Goal: Use online tool/utility: Utilize a website feature to perform a specific function

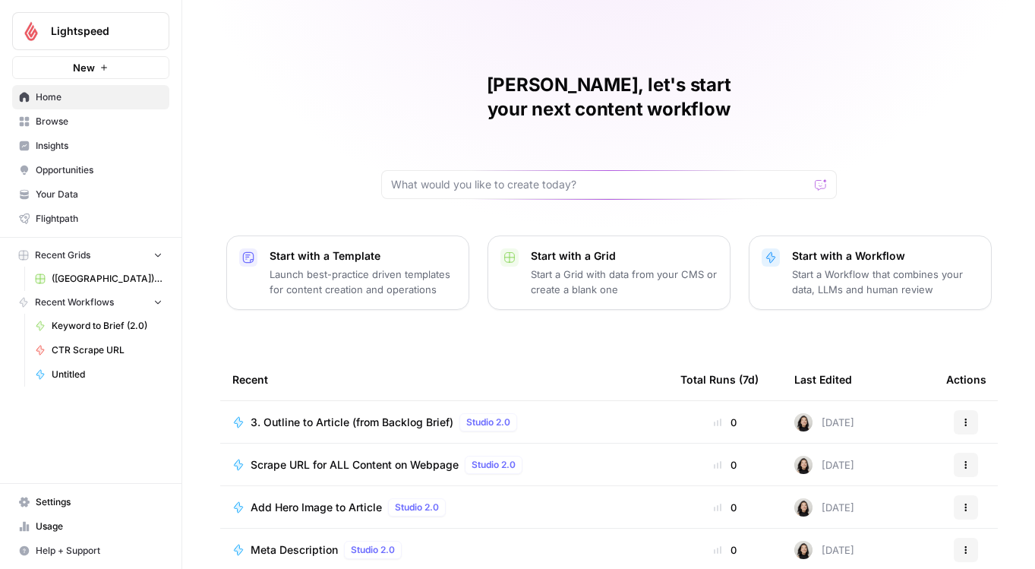
click at [159, 26] on icon "Workspace: Lightspeed" at bounding box center [156, 31] width 15 height 15
click at [134, 67] on input "search" at bounding box center [146, 74] width 205 height 15
type input "win"
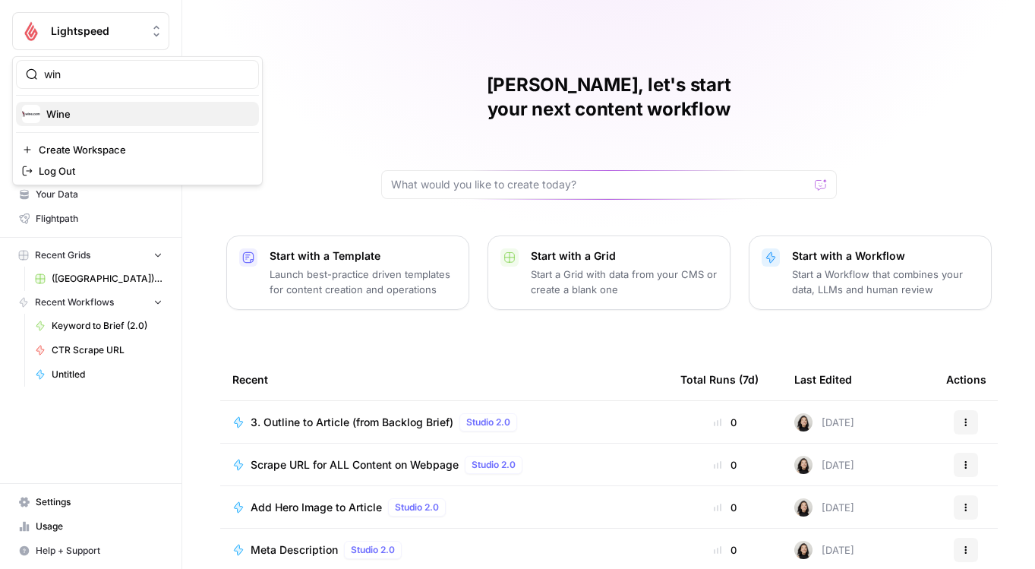
click at [114, 112] on span "Wine" at bounding box center [146, 113] width 201 height 15
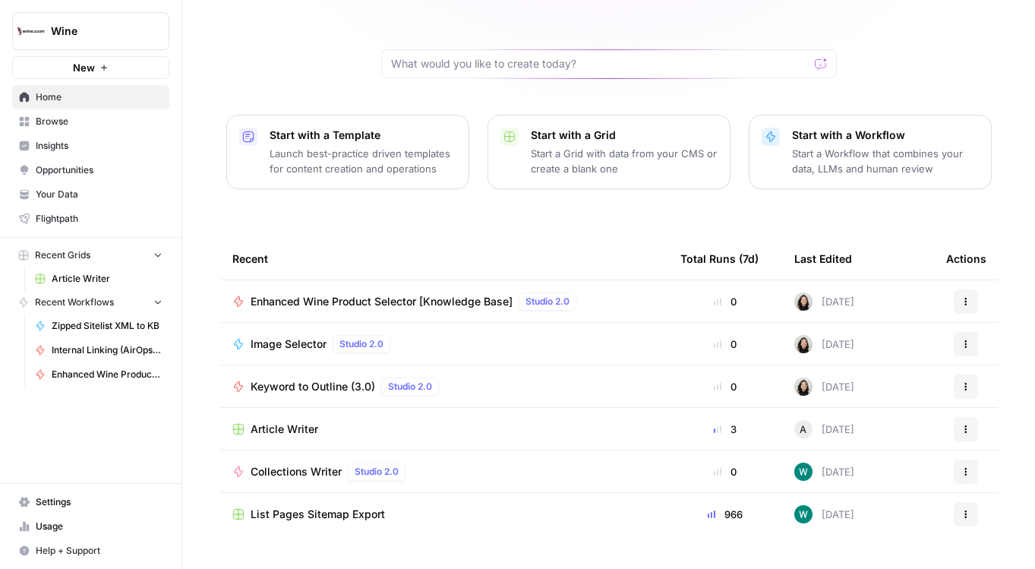
scroll to position [130, 0]
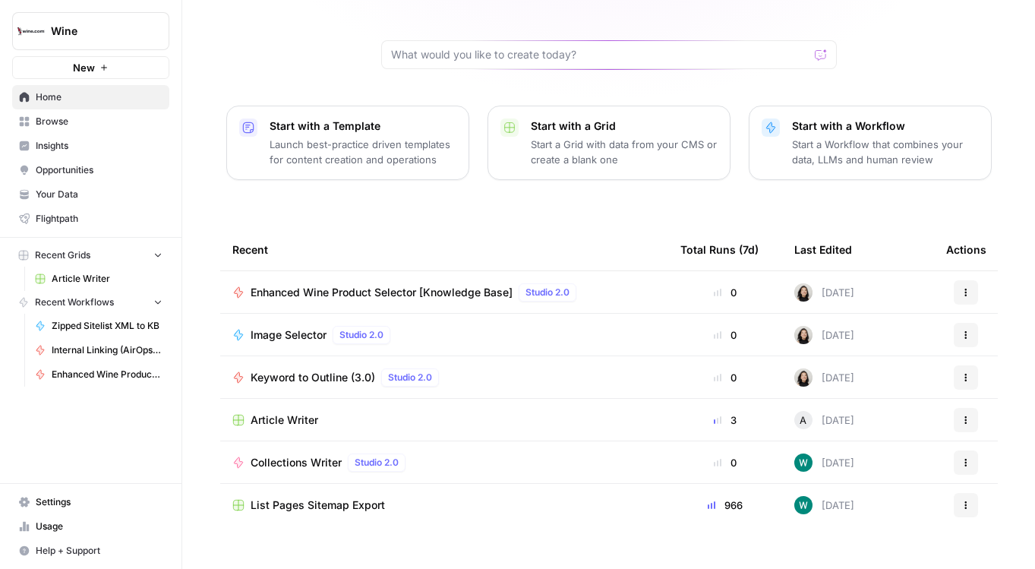
click at [289, 412] on span "Article Writer" at bounding box center [285, 419] width 68 height 15
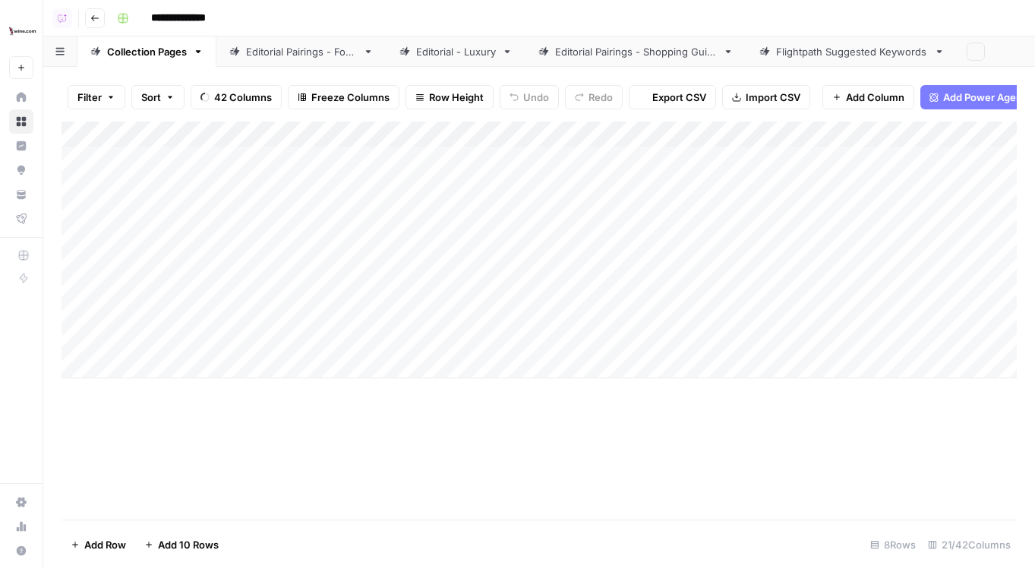
click at [263, 59] on link "Editorial Pairings - Food" at bounding box center [301, 51] width 170 height 30
click at [856, 137] on div "Add Column" at bounding box center [540, 321] width 956 height 398
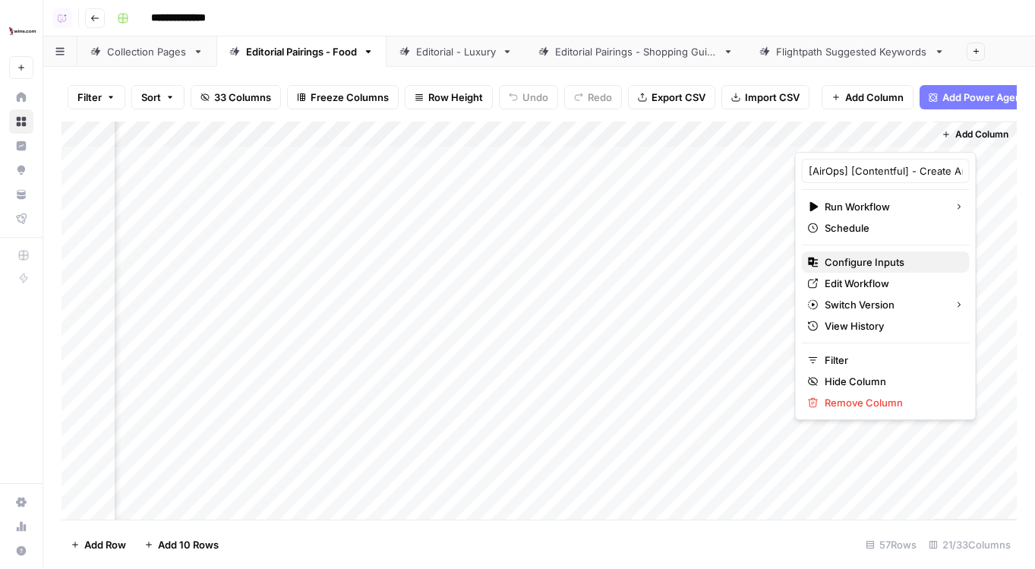
click at [831, 267] on span "Configure Inputs" at bounding box center [891, 261] width 133 height 15
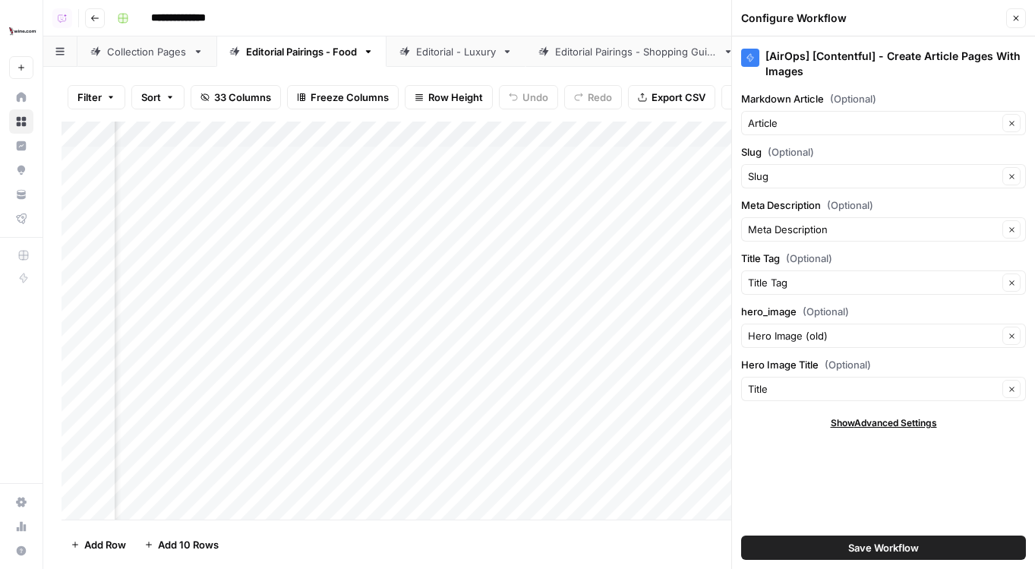
scroll to position [0, 2705]
click at [1015, 21] on icon "button" at bounding box center [1016, 18] width 9 height 9
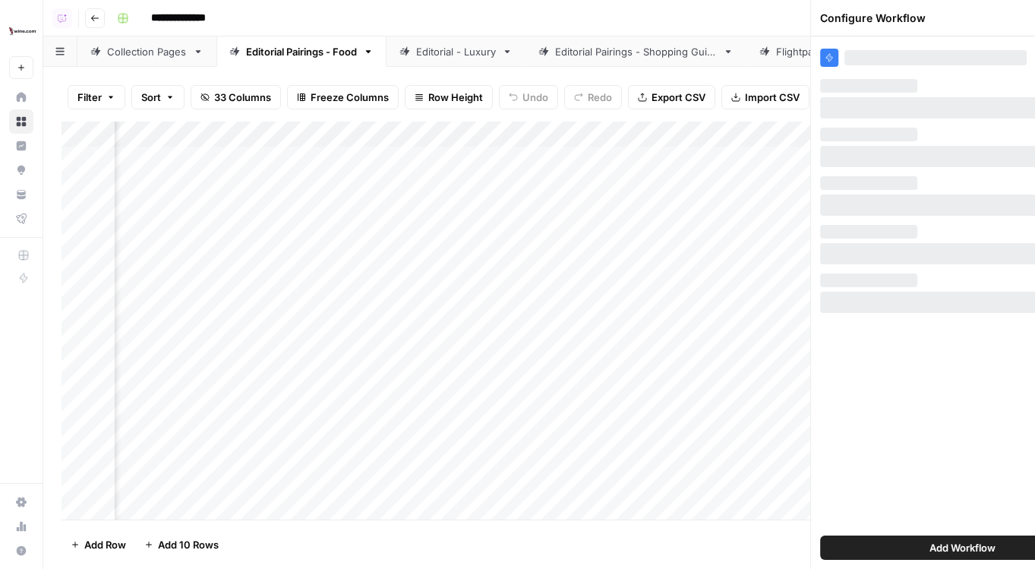
scroll to position [0, 2486]
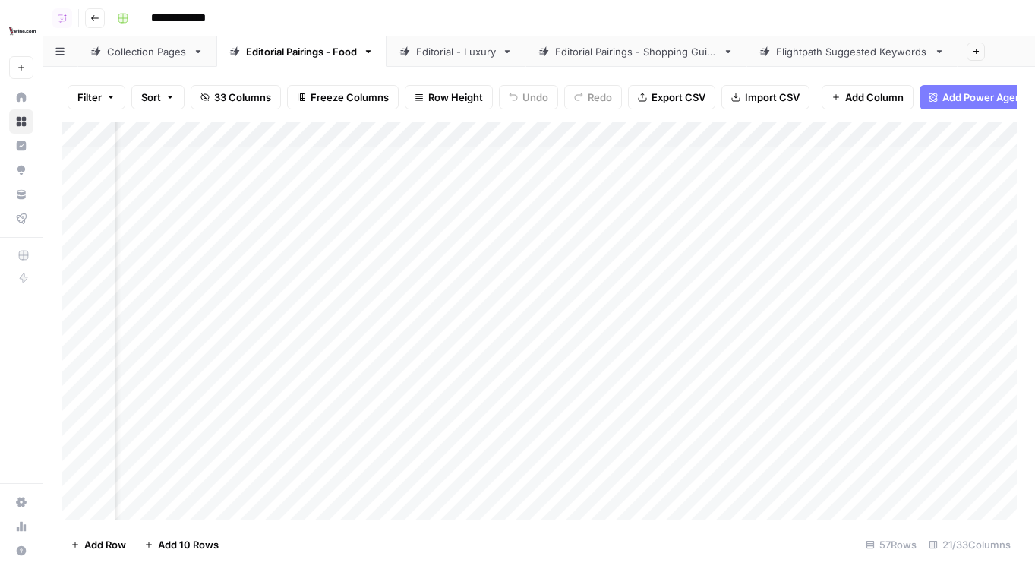
scroll to position [0, 2486]
click at [893, 160] on div "Add Column" at bounding box center [540, 321] width 956 height 398
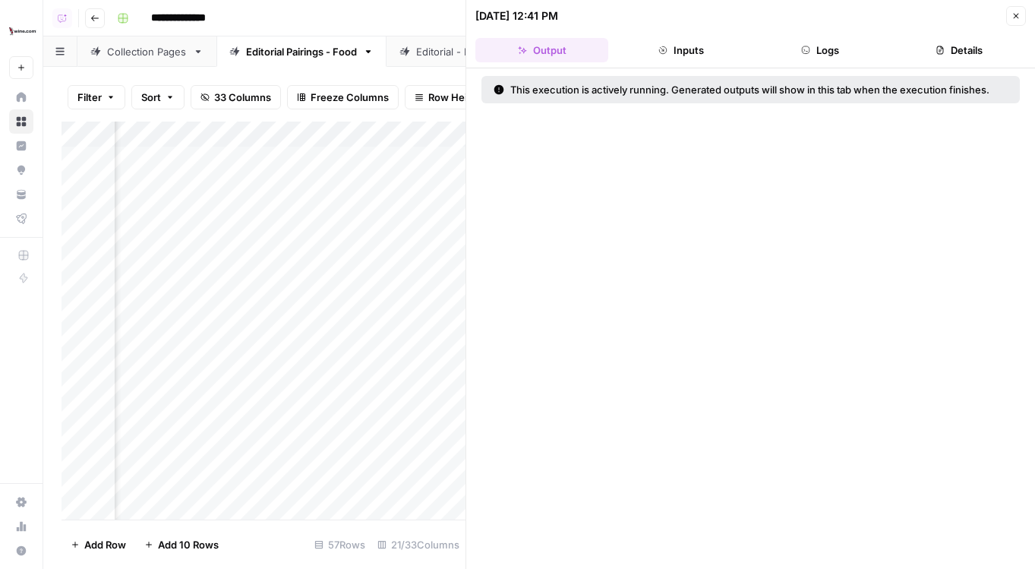
click at [820, 62] on header "[DATE] 12:41 PM Close Output Inputs Logs Details" at bounding box center [750, 34] width 569 height 68
click at [820, 42] on button "Logs" at bounding box center [820, 50] width 133 height 24
